Goal: Information Seeking & Learning: Learn about a topic

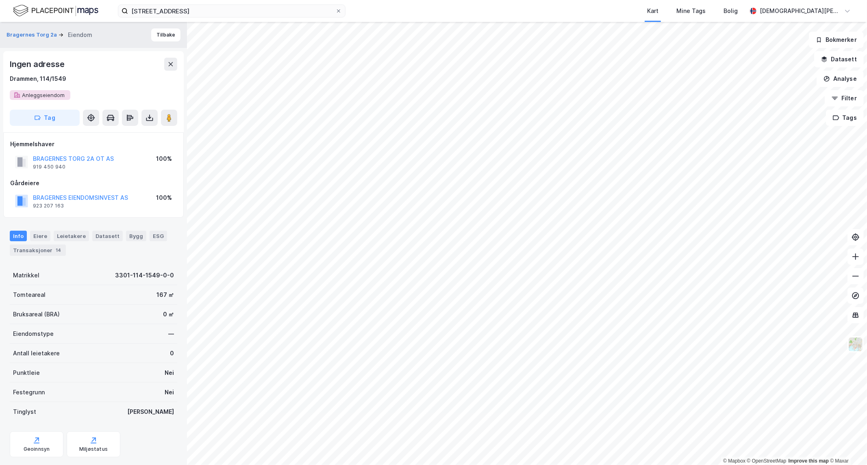
scroll to position [6, 0]
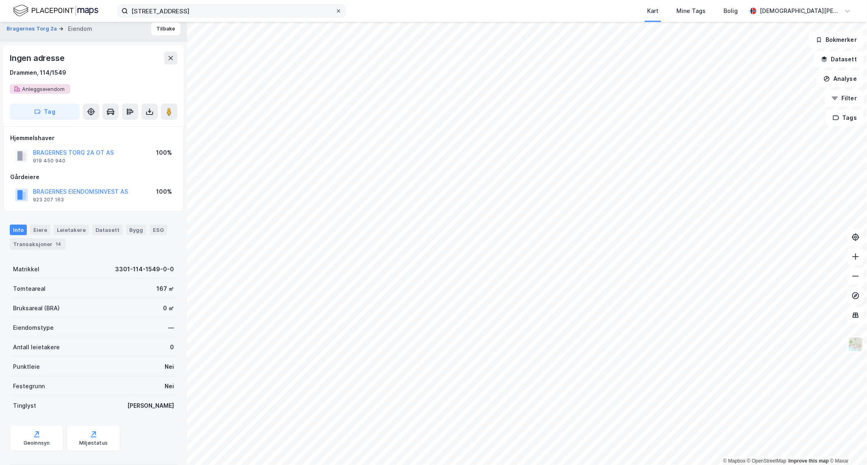
click at [341, 10] on span at bounding box center [338, 11] width 7 height 7
click at [335, 10] on input "[STREET_ADDRESS]" at bounding box center [231, 11] width 207 height 12
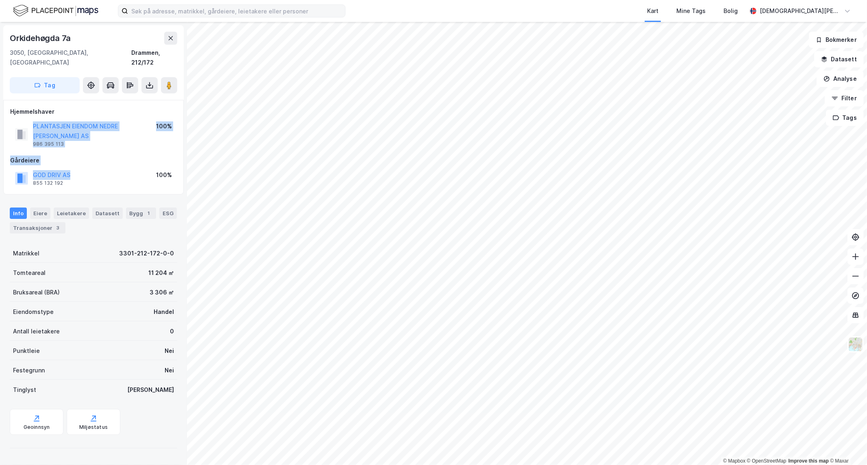
drag, startPoint x: 87, startPoint y: 158, endPoint x: 26, endPoint y: 100, distance: 83.9
click at [28, 108] on div "Hjemmelshaver PLANTASJEN EIENDOM NEDRE [PERSON_NAME] AS 986 395 113 100% Gårdei…" at bounding box center [93, 147] width 167 height 81
click at [95, 169] on div "GOD DRIV AS 855 132 192 100%" at bounding box center [93, 179] width 167 height 20
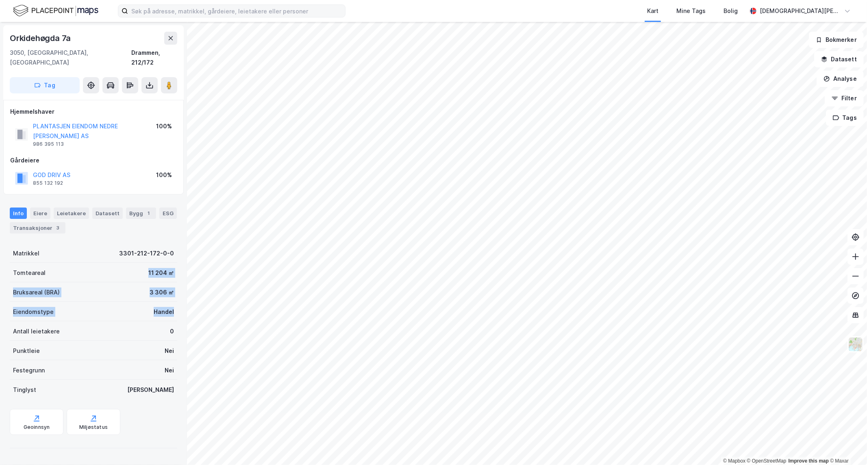
drag, startPoint x: 169, startPoint y: 299, endPoint x: 108, endPoint y: 247, distance: 80.7
click at [107, 247] on div "Matrikkel 3301-212-172-0-0 Tomteareal 11 204 ㎡ Bruksareal (BRA) 3 306 ㎡ Eiendom…" at bounding box center [93, 321] width 167 height 156
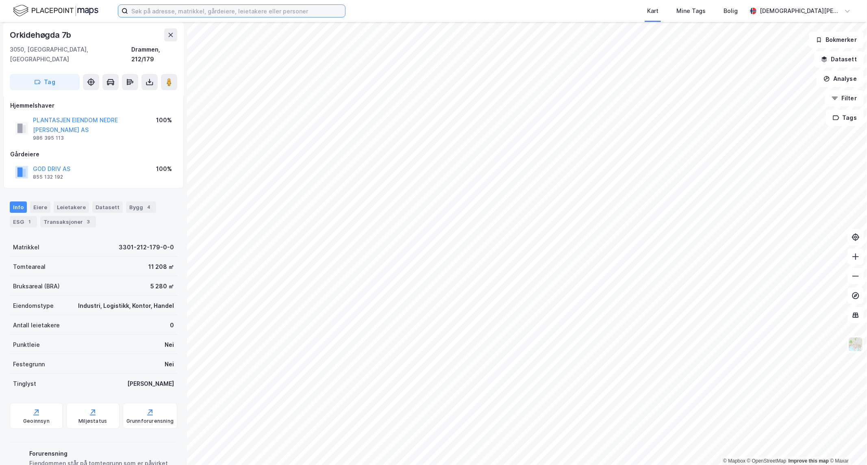
click at [231, 14] on input at bounding box center [236, 11] width 217 height 12
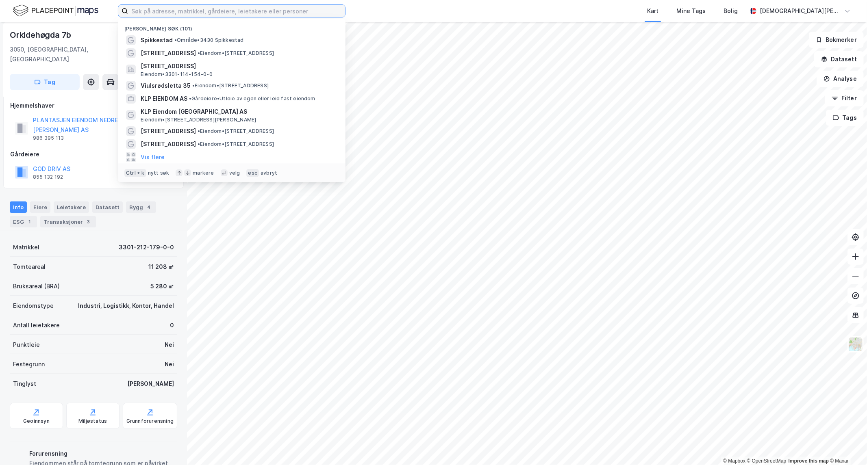
click at [231, 14] on input at bounding box center [236, 11] width 217 height 12
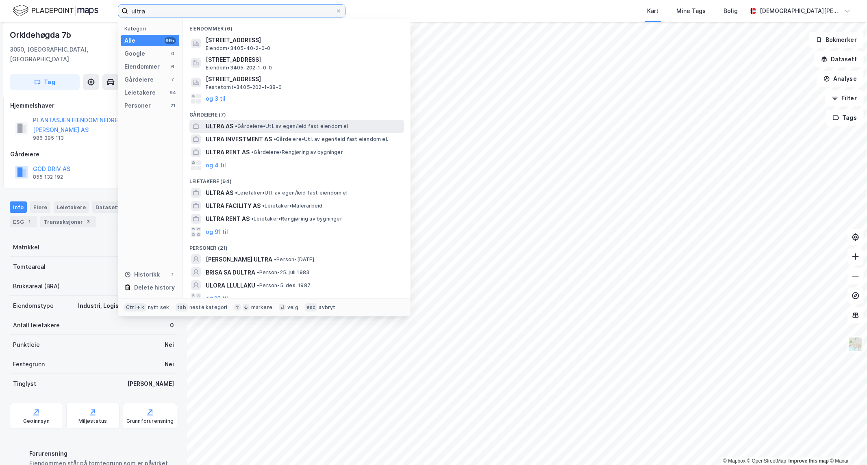
type input "ultra"
click at [244, 127] on span "• Gårdeiere • Utl. av egen/leid fast eiendom el." at bounding box center [292, 126] width 115 height 7
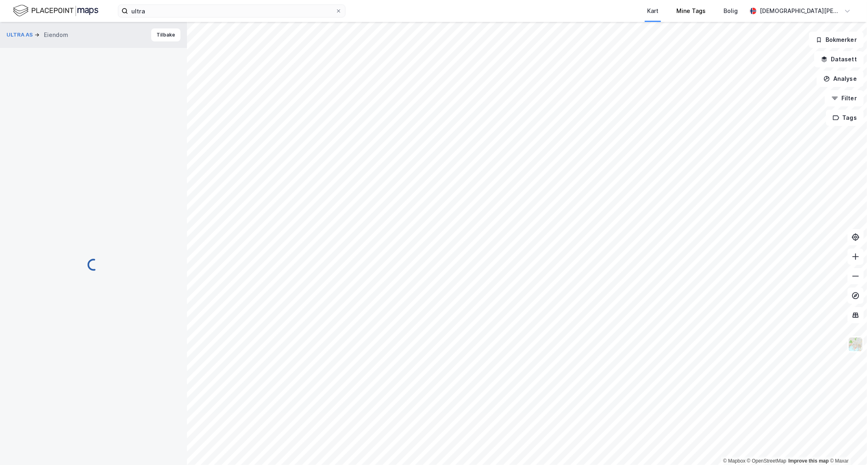
scroll to position [6, 0]
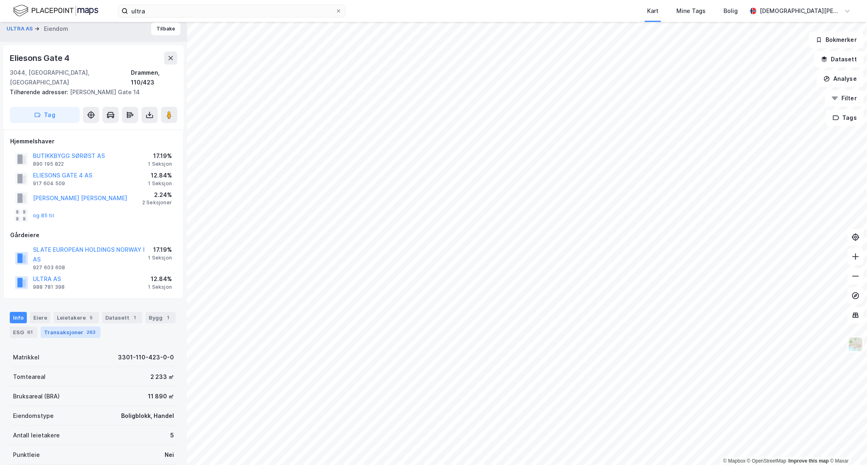
click at [74, 327] on div "Transaksjoner 263" at bounding box center [71, 332] width 60 height 11
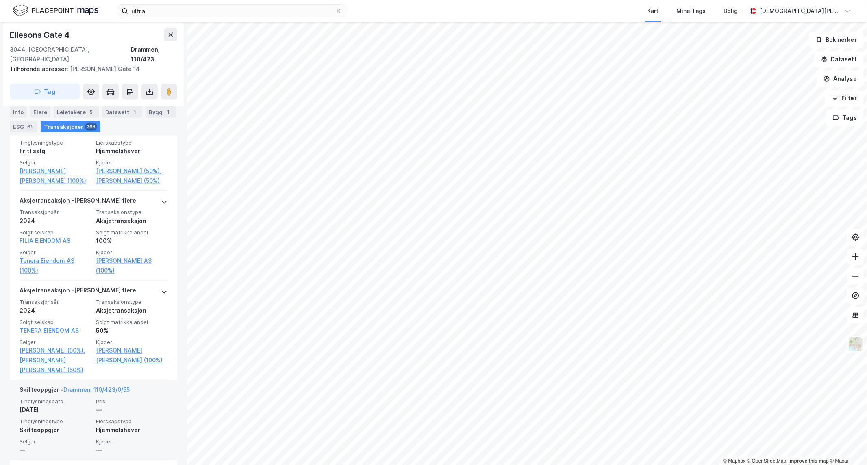
scroll to position [708, 0]
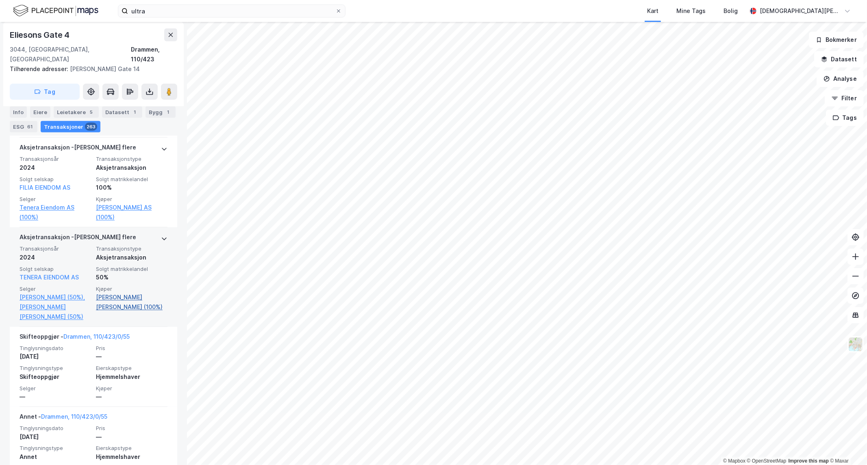
click at [126, 293] on link "[PERSON_NAME] [PERSON_NAME] (100%)" at bounding box center [132, 303] width 72 height 20
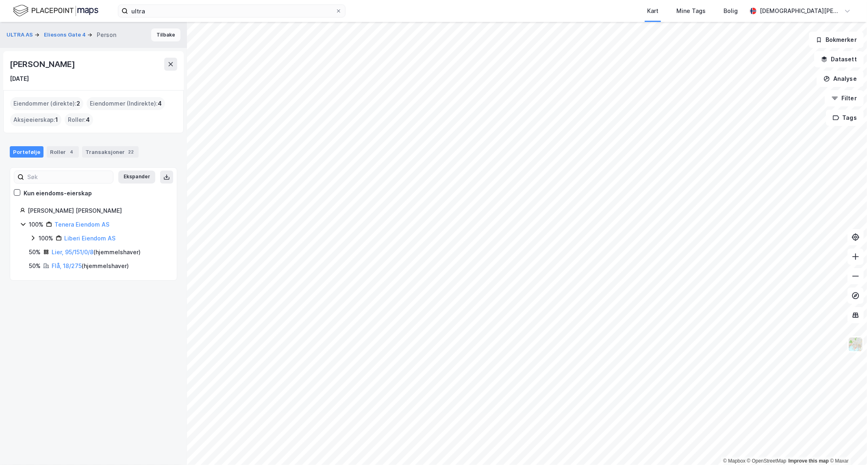
click at [160, 39] on button "Tilbake" at bounding box center [165, 34] width 29 height 13
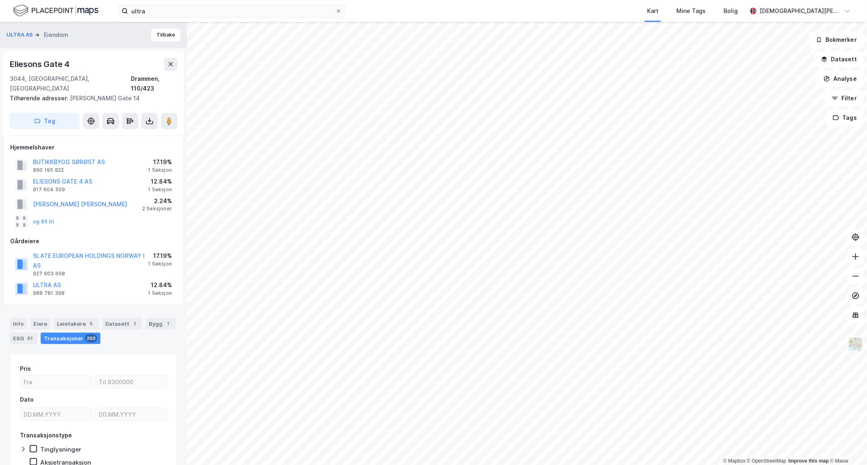
scroll to position [30, 0]
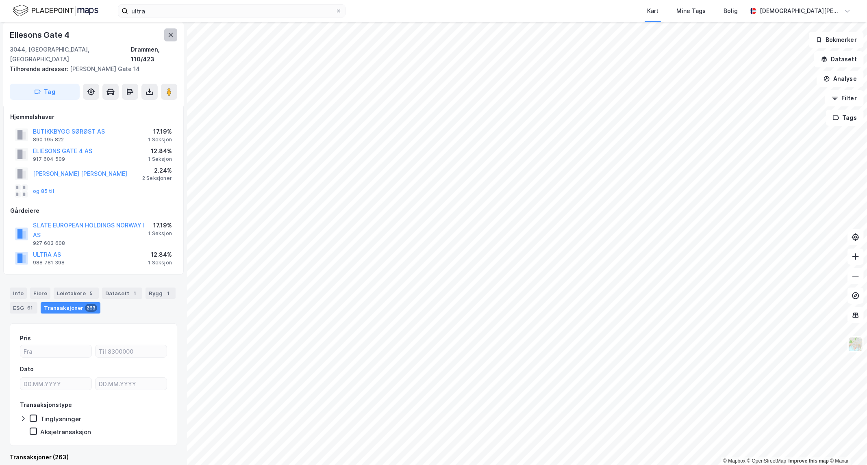
click at [174, 41] on button at bounding box center [170, 34] width 13 height 13
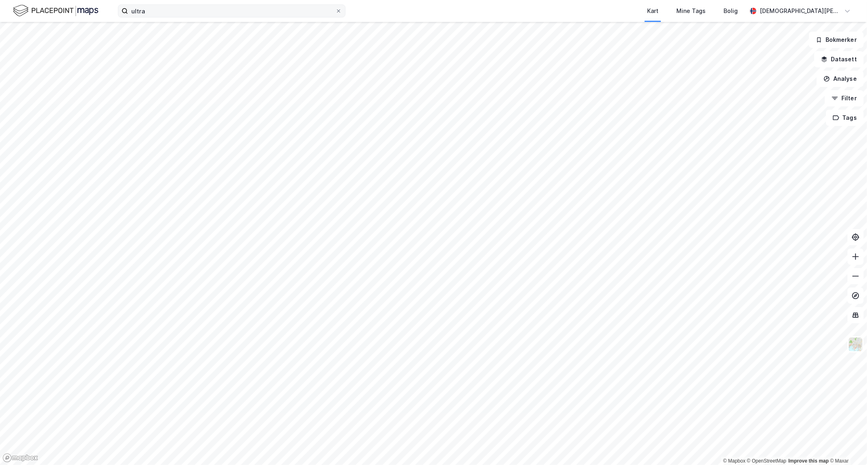
click at [181, 17] on label "ultra" at bounding box center [232, 10] width 228 height 13
click at [181, 17] on input "ultra" at bounding box center [231, 11] width 207 height 12
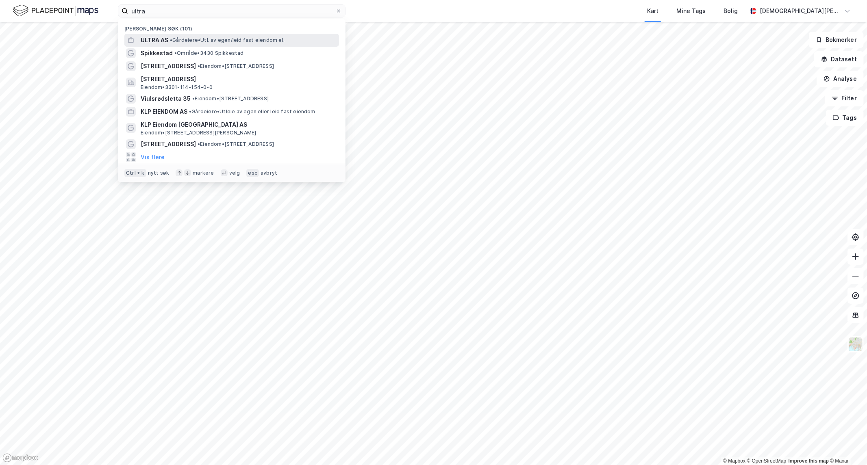
click at [177, 36] on div "ULTRA AS • Gårdeiere • Utl. av egen/[PERSON_NAME] fast eiendom el." at bounding box center [239, 40] width 197 height 10
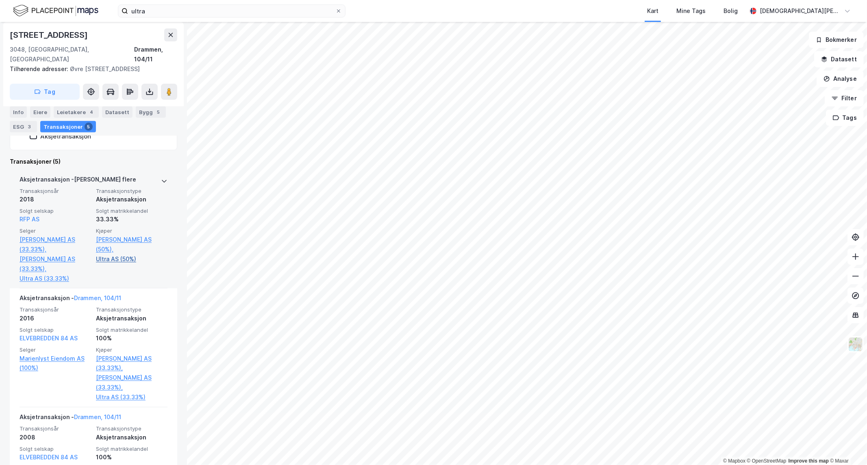
scroll to position [271, 0]
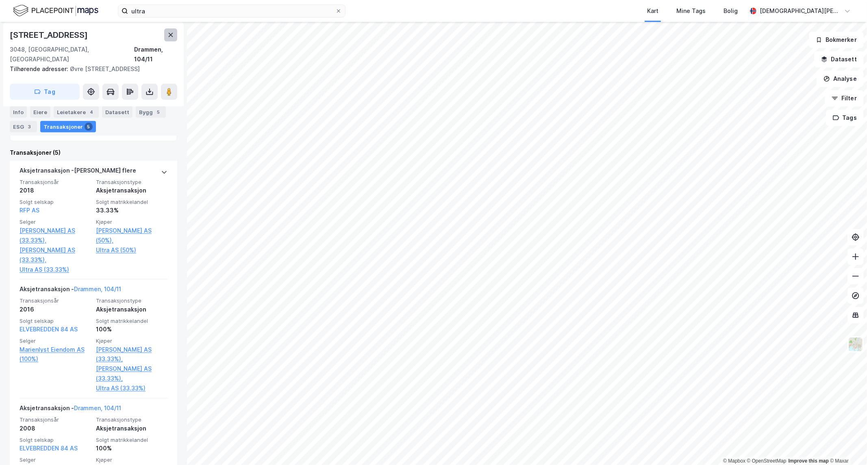
click at [172, 37] on icon at bounding box center [170, 35] width 7 height 7
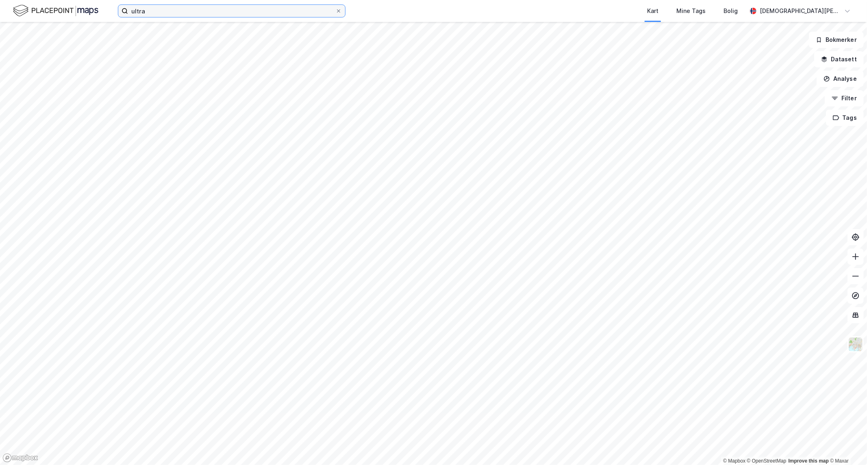
click at [181, 15] on input "ultra" at bounding box center [231, 11] width 207 height 12
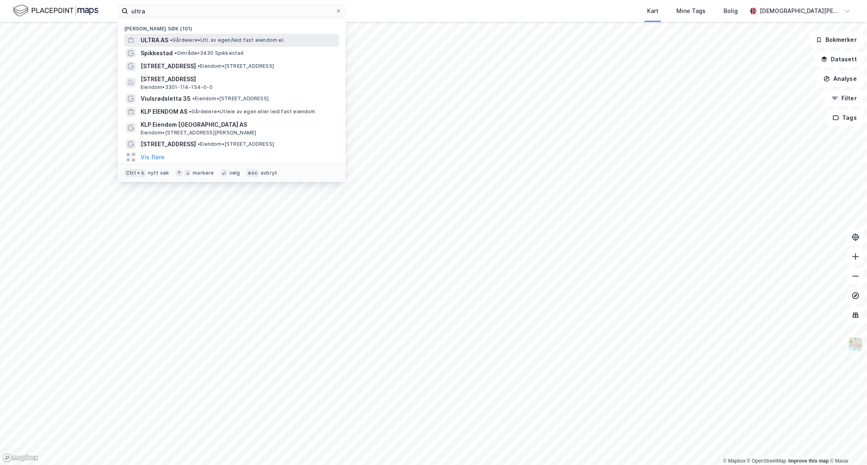
click at [184, 39] on span "• Gårdeiere • Utl. av egen/leid fast eiendom el." at bounding box center [227, 40] width 115 height 7
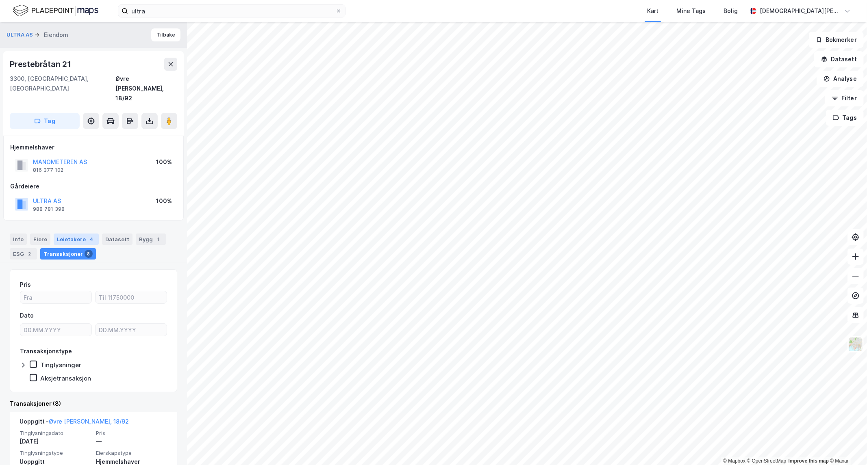
click at [74, 234] on div "Leietakere 4" at bounding box center [76, 239] width 45 height 11
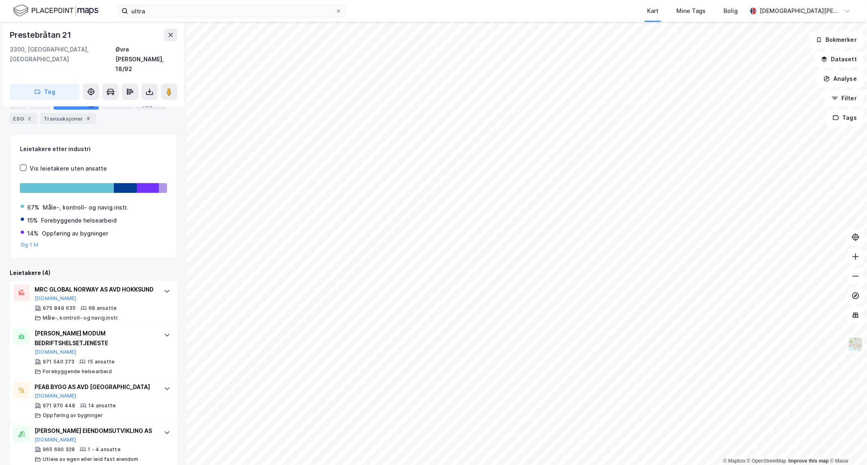
scroll to position [136, 0]
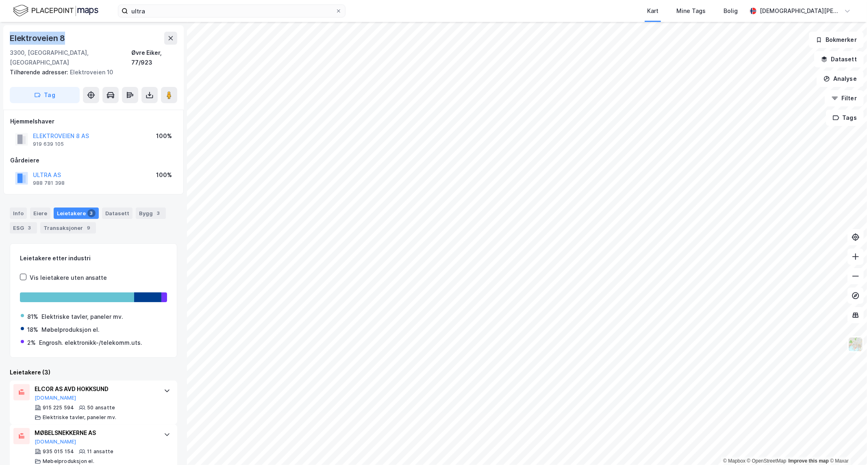
drag, startPoint x: 74, startPoint y: 33, endPoint x: 8, endPoint y: 36, distance: 66.3
click at [5, 32] on div "Elektroveien [STREET_ADDRESS][PERSON_NAME]/923 Tilhørende adresser: Elektroveie…" at bounding box center [93, 67] width 180 height 85
copy div "Elektroveien 8"
click at [167, 313] on div "© Mapbox © OpenStreetMap Improve this map © Maxar Elektroveien [STREET_ADDRESS]…" at bounding box center [433, 243] width 867 height 443
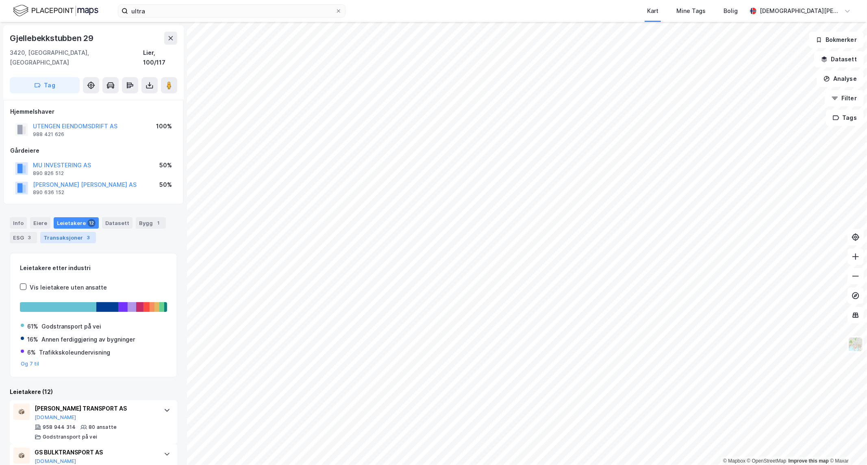
click at [72, 232] on div "Transaksjoner 3" at bounding box center [68, 237] width 56 height 11
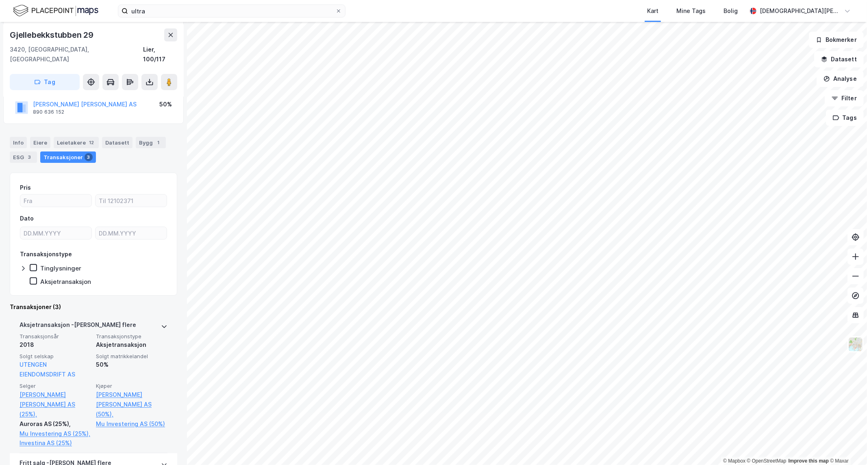
scroll to position [180, 0]
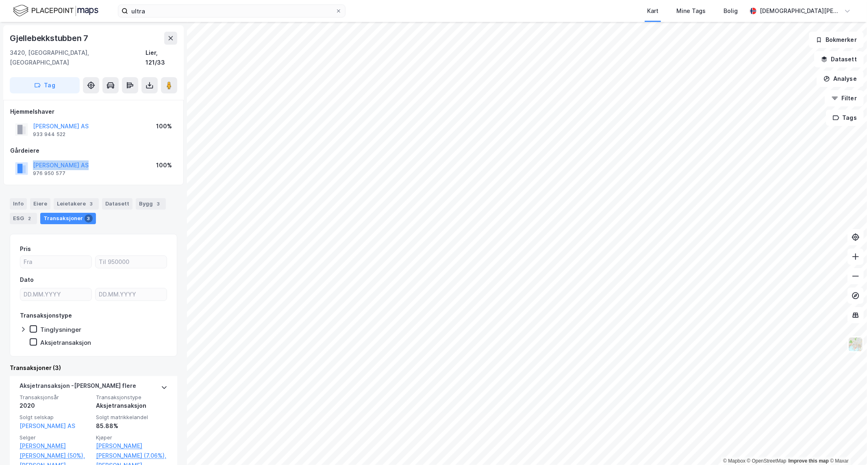
drag, startPoint x: 98, startPoint y: 159, endPoint x: 39, endPoint y: 159, distance: 58.9
click at [29, 159] on div "[PERSON_NAME] AS 976 950 577 100%" at bounding box center [93, 169] width 167 height 20
copy button "[PERSON_NAME] AS"
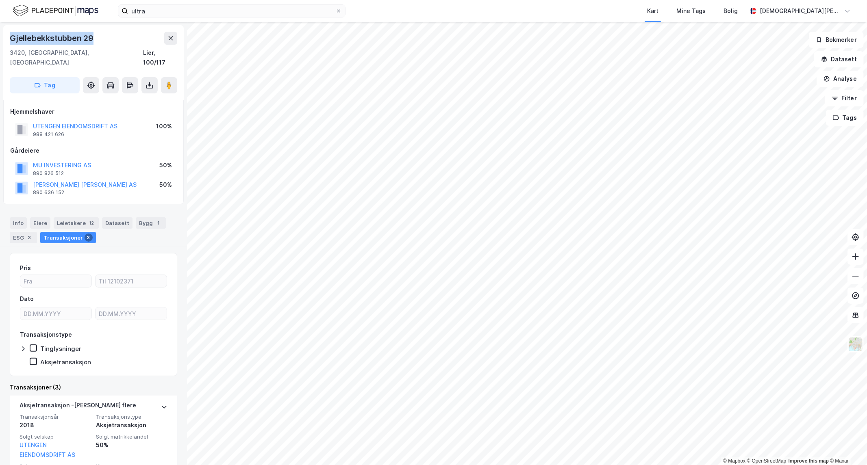
drag, startPoint x: 102, startPoint y: 33, endPoint x: 12, endPoint y: 37, distance: 89.9
click at [12, 37] on div "Gjellebekkstubben 29" at bounding box center [93, 38] width 167 height 13
copy div "Gjellebekkstubben 29"
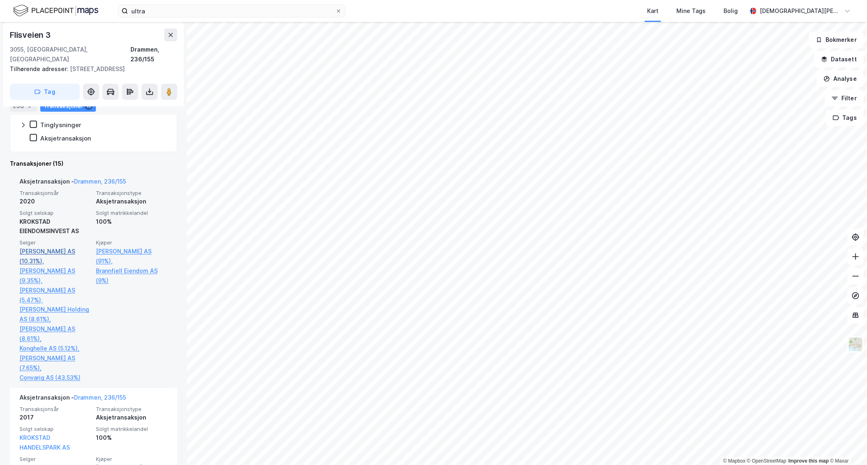
scroll to position [135, 0]
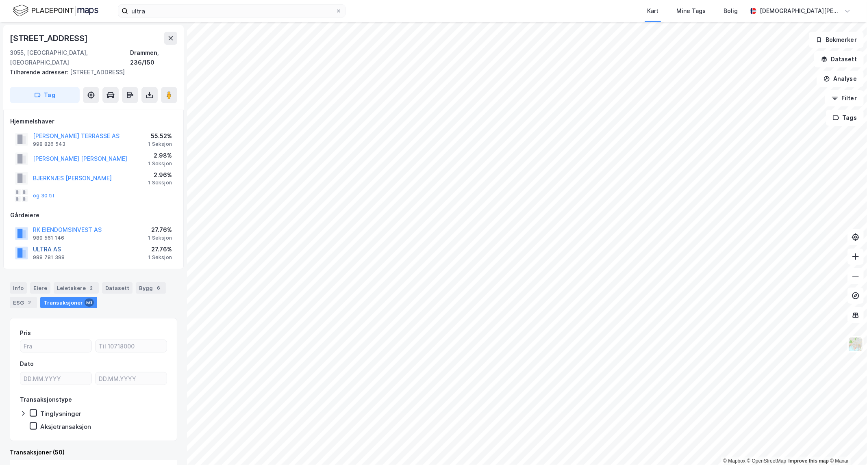
click at [0, 0] on button "ULTRA AS" at bounding box center [0, 0] width 0 height 0
